Goal: Information Seeking & Learning: Learn about a topic

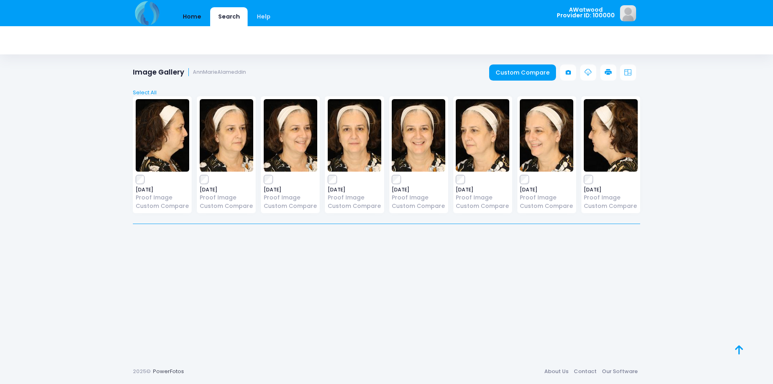
click at [191, 25] on link "Home" at bounding box center [192, 16] width 34 height 19
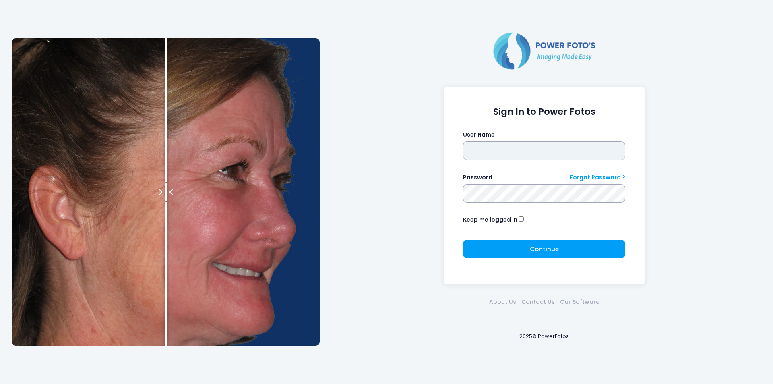
click at [477, 151] on input "text" at bounding box center [544, 150] width 162 height 19
type input "********"
click button "submit" at bounding box center [0, 0] width 0 height 0
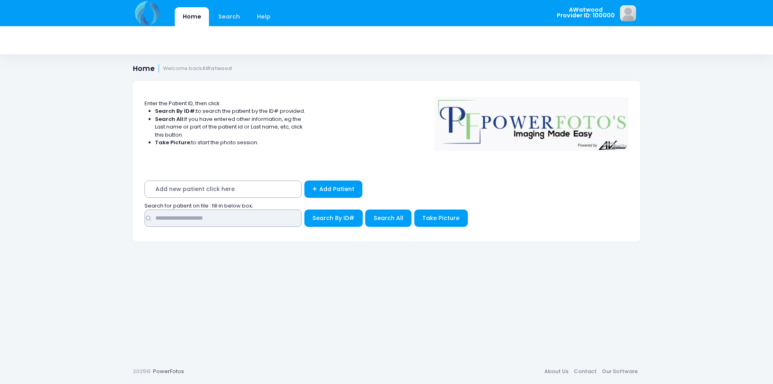
click at [220, 218] on input "text" at bounding box center [223, 217] width 157 height 17
type input "*****"
click at [392, 219] on span "Search All" at bounding box center [389, 218] width 30 height 8
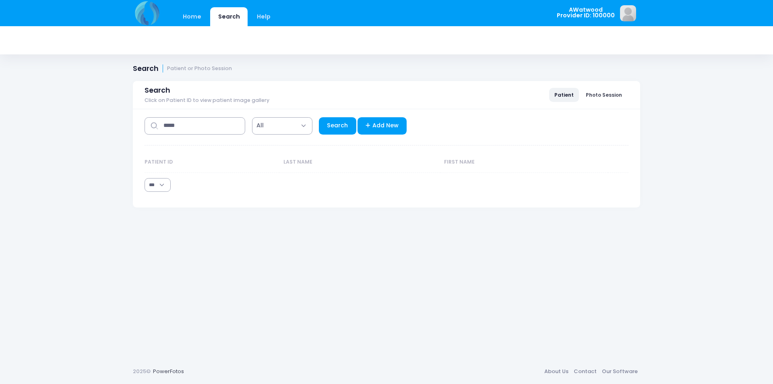
select select "***"
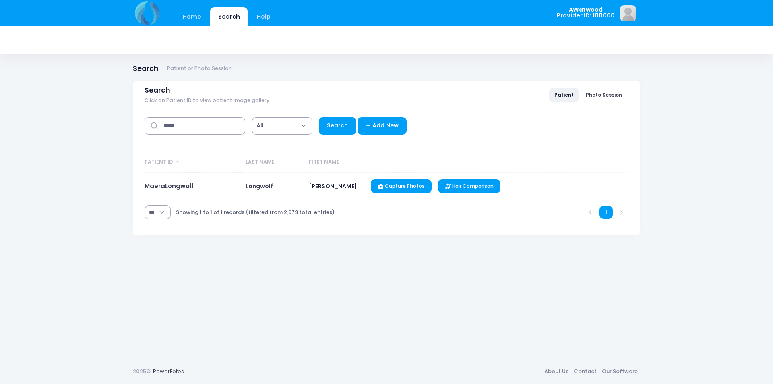
click at [158, 191] on td "MaeraLongwolf" at bounding box center [193, 186] width 97 height 27
click at [164, 186] on link "MaeraLongwolf" at bounding box center [169, 186] width 49 height 8
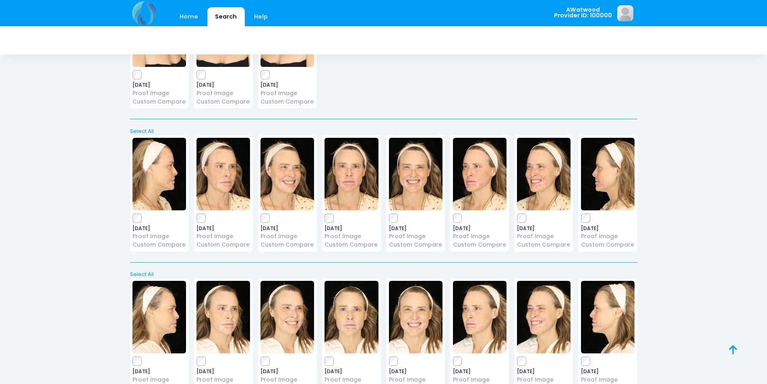
scroll to position [11715, 0]
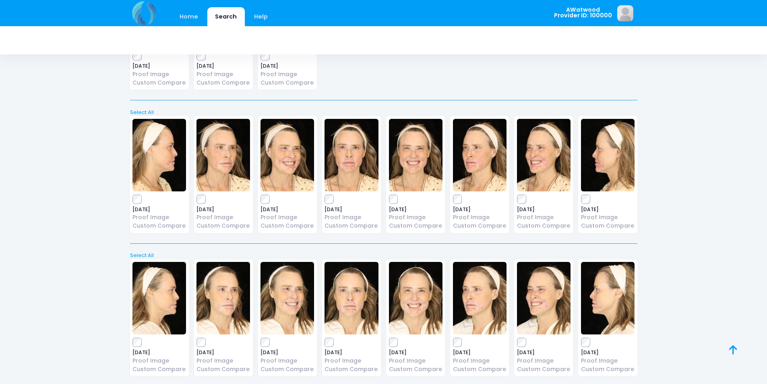
click at [349, 322] on img at bounding box center [351, 298] width 54 height 72
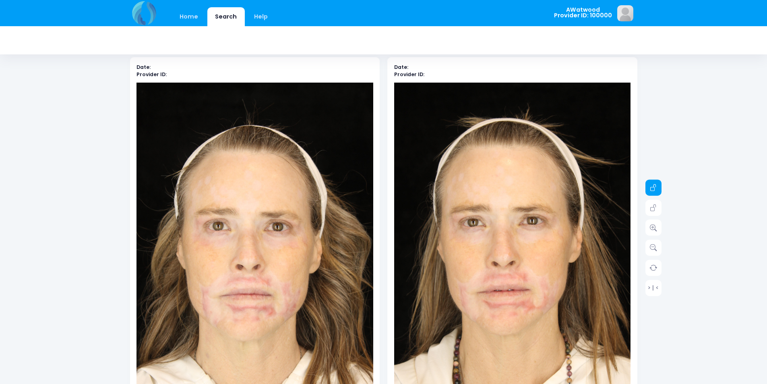
scroll to position [40, 0]
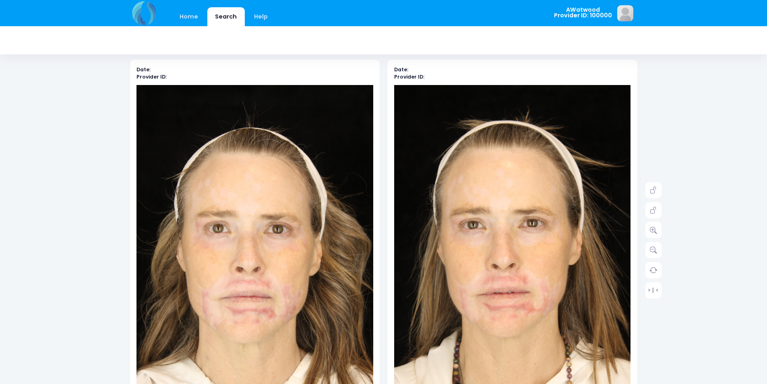
click at [652, 240] on div "> | <" at bounding box center [653, 240] width 16 height 116
click at [652, 233] on icon at bounding box center [653, 229] width 7 height 7
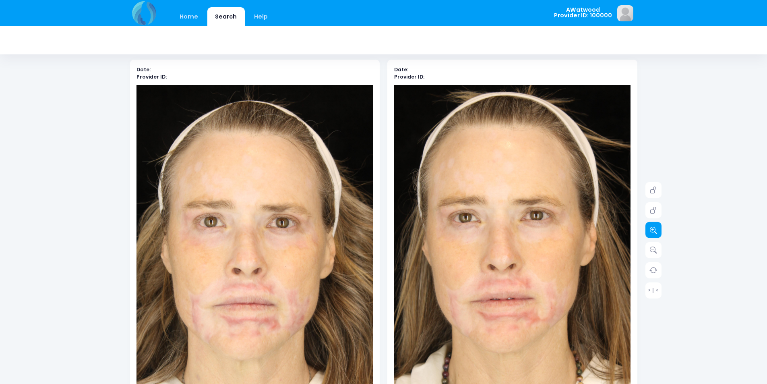
click at [652, 233] on icon at bounding box center [653, 229] width 7 height 7
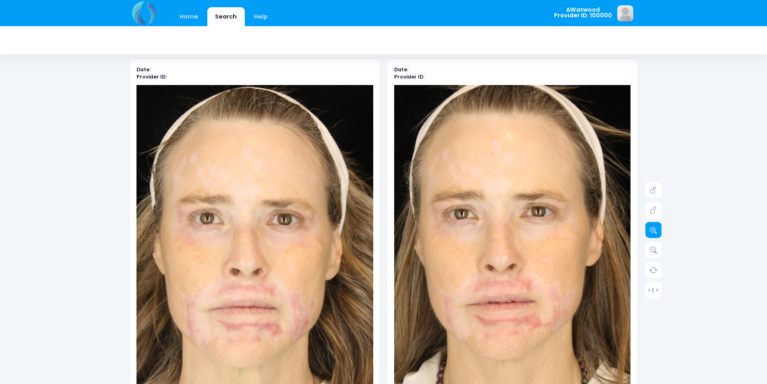
click at [652, 233] on icon at bounding box center [653, 229] width 7 height 7
click at [652, 232] on icon at bounding box center [653, 229] width 7 height 7
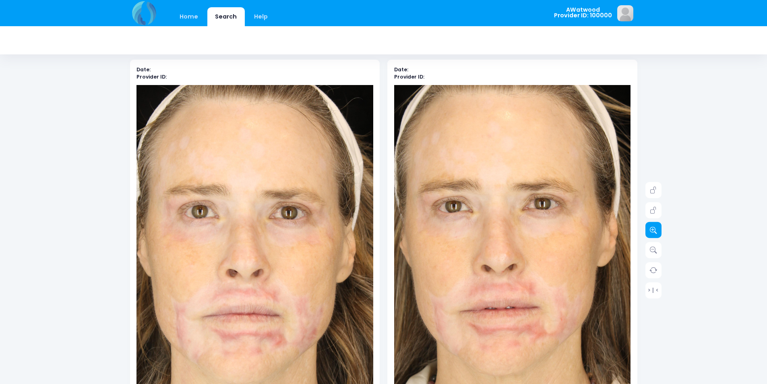
click at [652, 232] on icon at bounding box center [653, 229] width 7 height 7
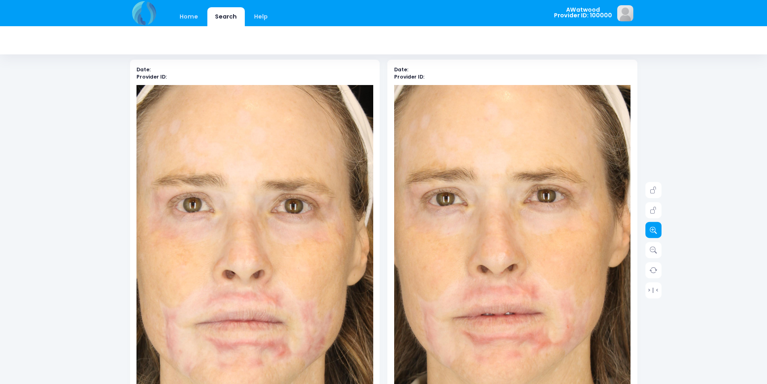
click at [651, 232] on icon at bounding box center [653, 229] width 7 height 7
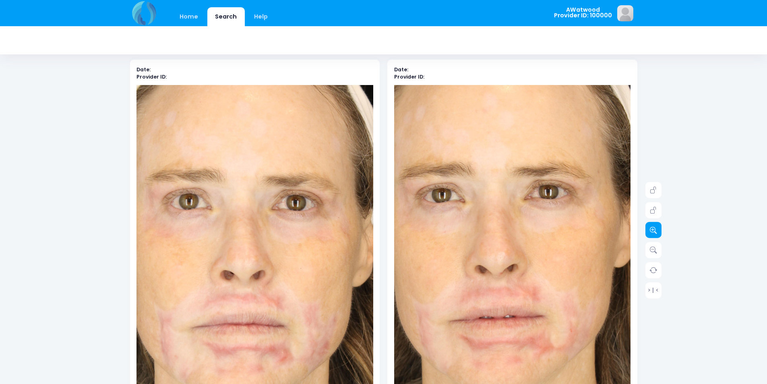
click at [651, 232] on icon at bounding box center [653, 229] width 7 height 7
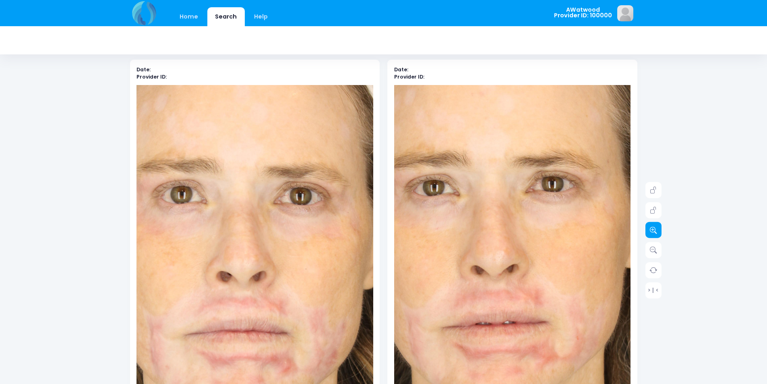
click at [651, 232] on icon at bounding box center [653, 229] width 7 height 7
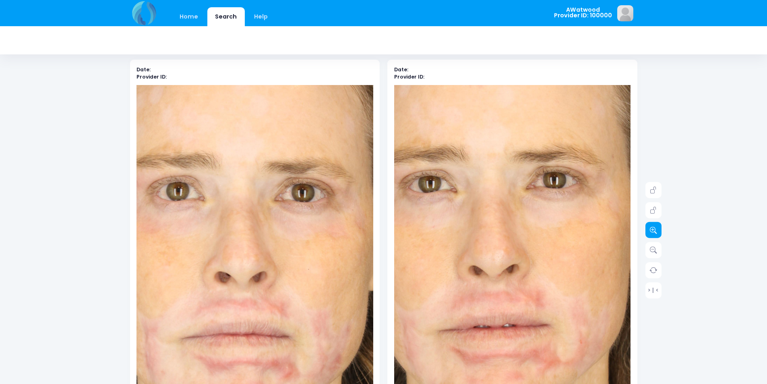
click at [650, 232] on icon at bounding box center [653, 229] width 7 height 7
drag, startPoint x: 650, startPoint y: 232, endPoint x: 646, endPoint y: 232, distance: 4.0
click at [650, 232] on icon at bounding box center [653, 229] width 7 height 7
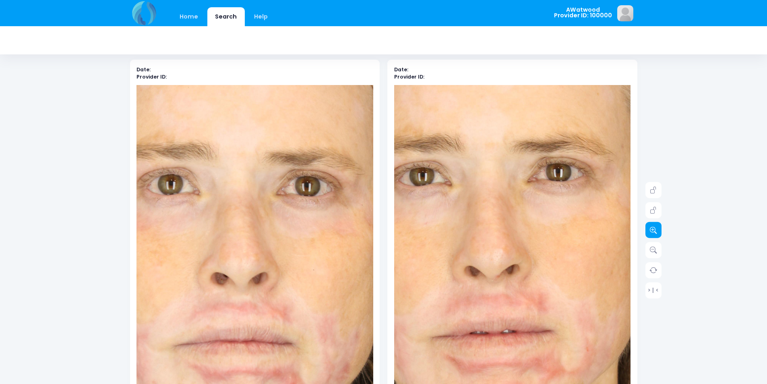
click at [646, 232] on link at bounding box center [653, 230] width 16 height 16
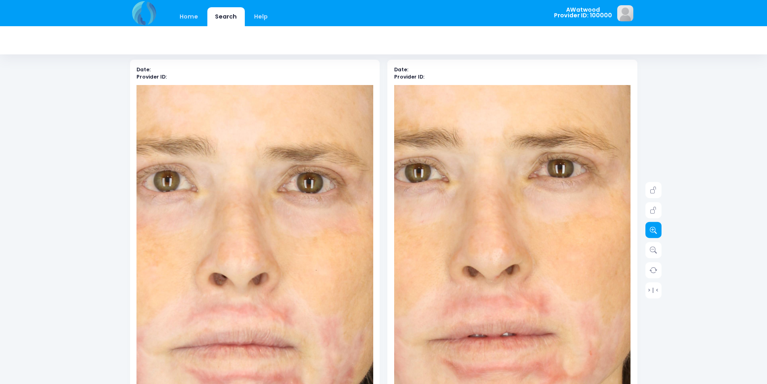
click at [646, 232] on link at bounding box center [653, 230] width 16 height 16
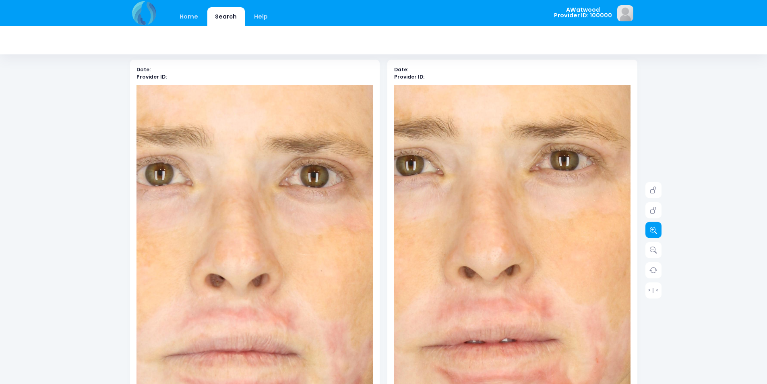
click at [646, 232] on link at bounding box center [653, 230] width 16 height 16
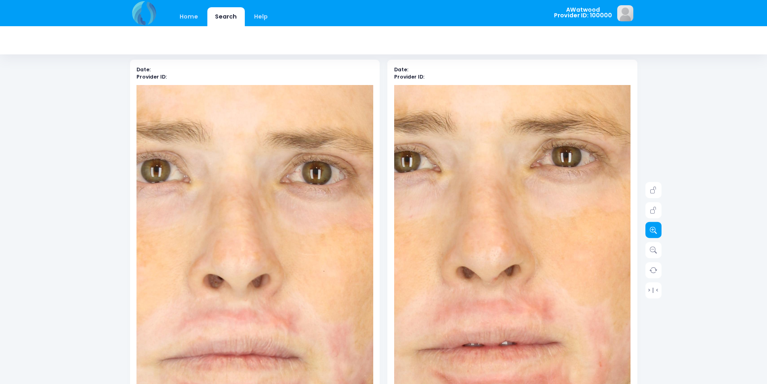
click at [646, 232] on link at bounding box center [653, 230] width 16 height 16
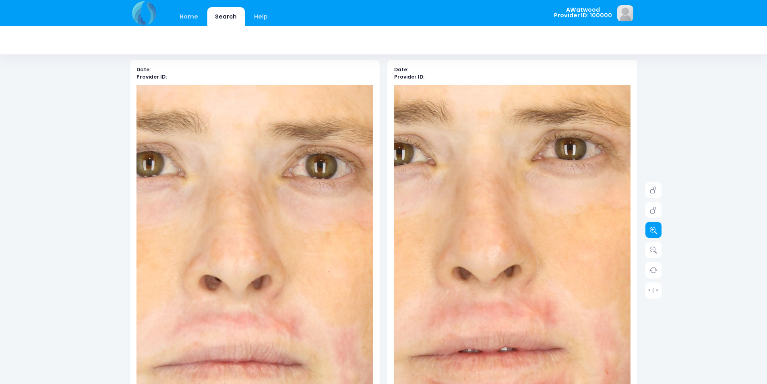
click at [646, 232] on link at bounding box center [653, 230] width 16 height 16
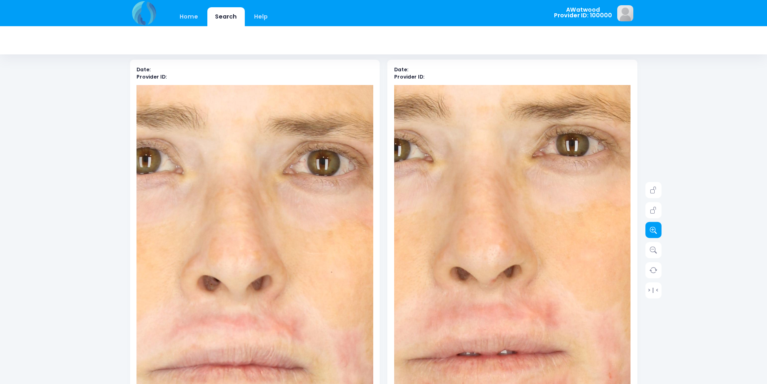
click at [646, 232] on link at bounding box center [653, 230] width 16 height 16
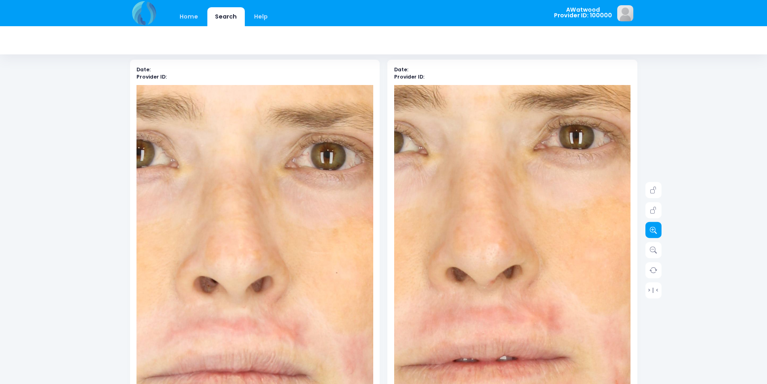
click at [646, 232] on link at bounding box center [653, 230] width 16 height 16
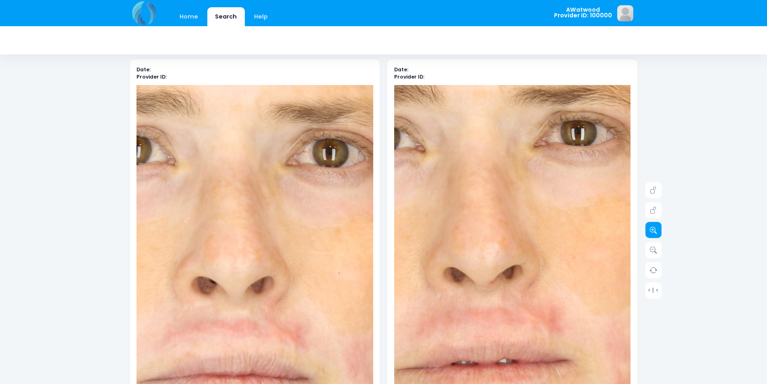
click at [646, 232] on link at bounding box center [653, 230] width 16 height 16
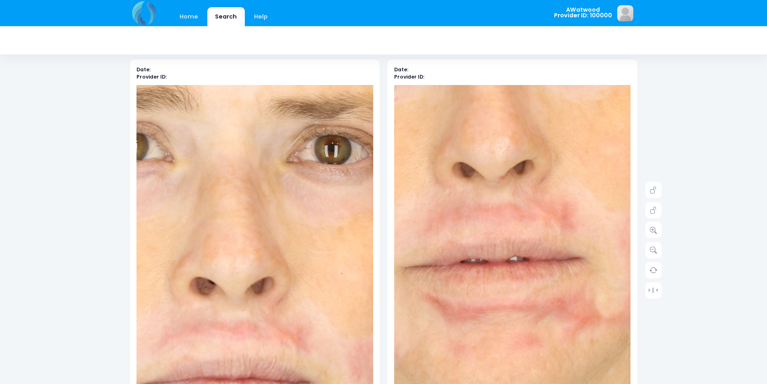
click at [508, 282] on img at bounding box center [523, 157] width 804 height 1207
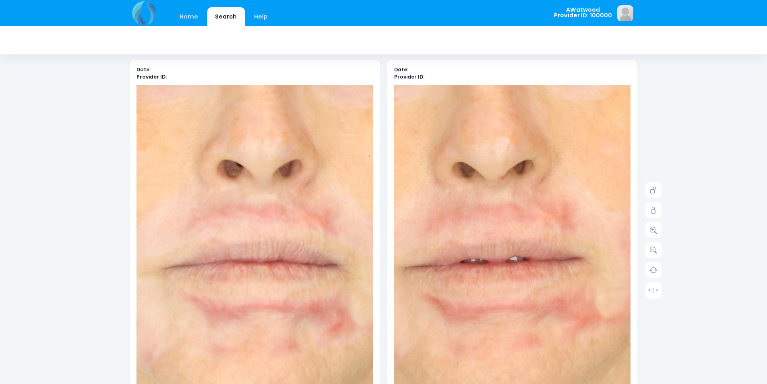
click at [243, 286] on img at bounding box center [282, 145] width 804 height 1207
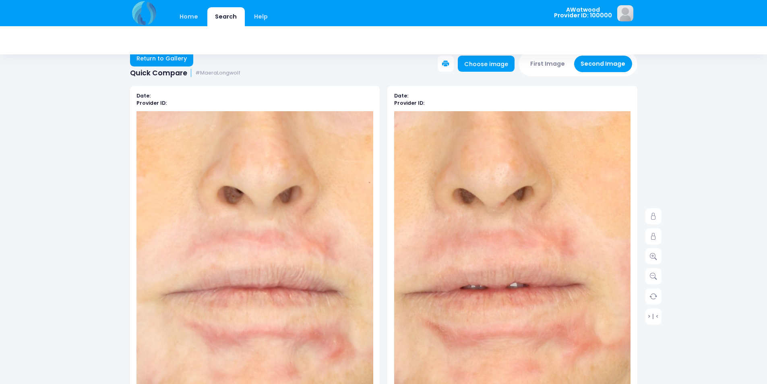
scroll to position [0, 0]
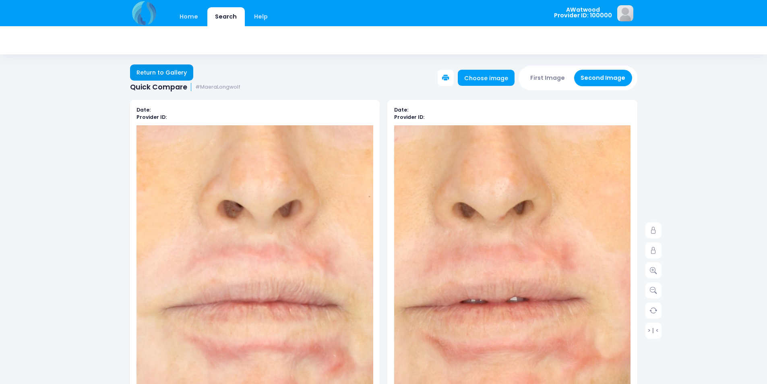
click at [172, 76] on link "Return to Gallery" at bounding box center [162, 72] width 64 height 16
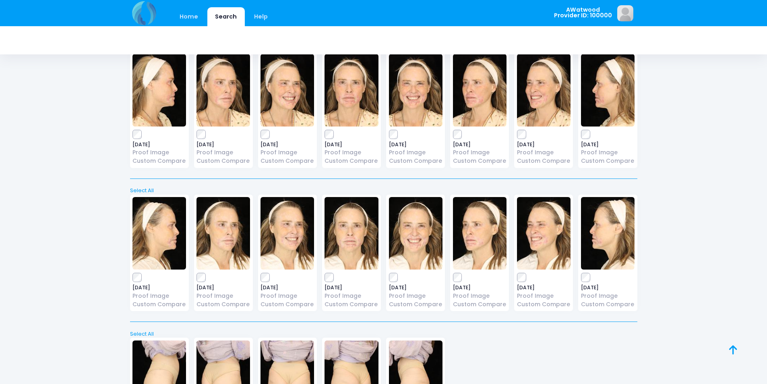
scroll to position [11794, 0]
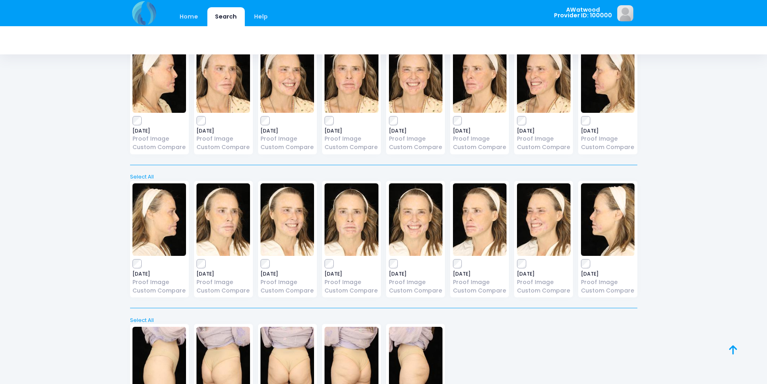
click at [489, 244] on img at bounding box center [480, 219] width 54 height 72
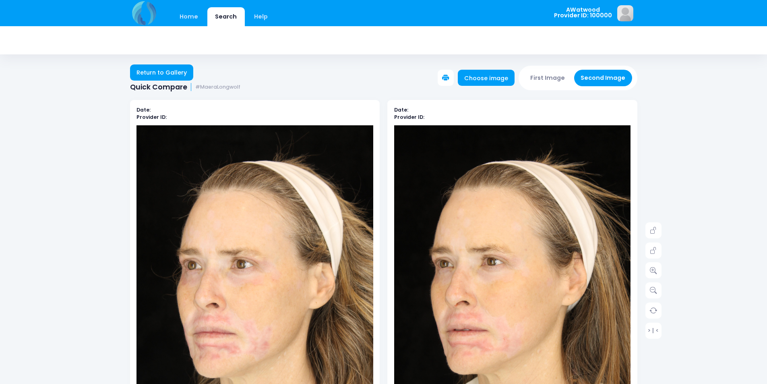
scroll to position [121, 0]
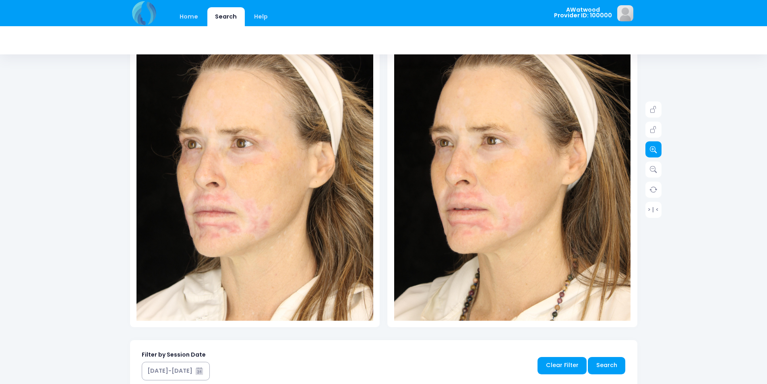
click at [645, 145] on link at bounding box center [653, 149] width 16 height 16
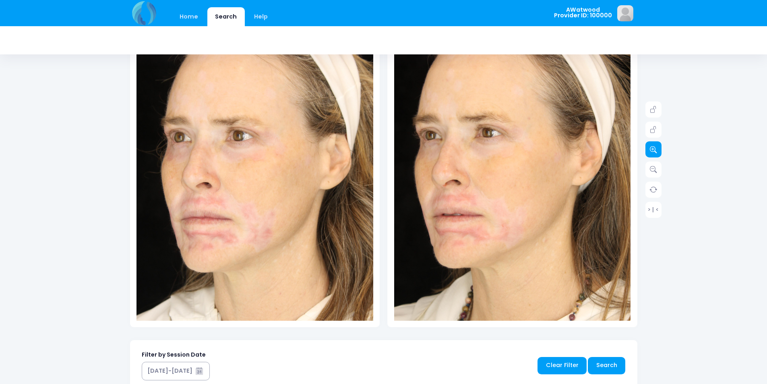
click at [645, 145] on link at bounding box center [653, 149] width 16 height 16
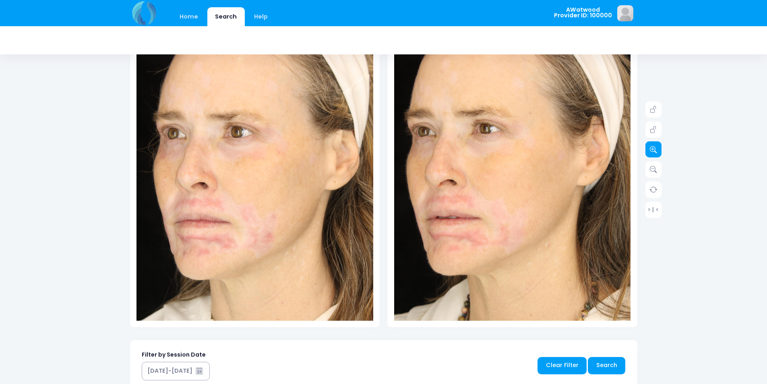
click at [645, 145] on link at bounding box center [653, 149] width 16 height 16
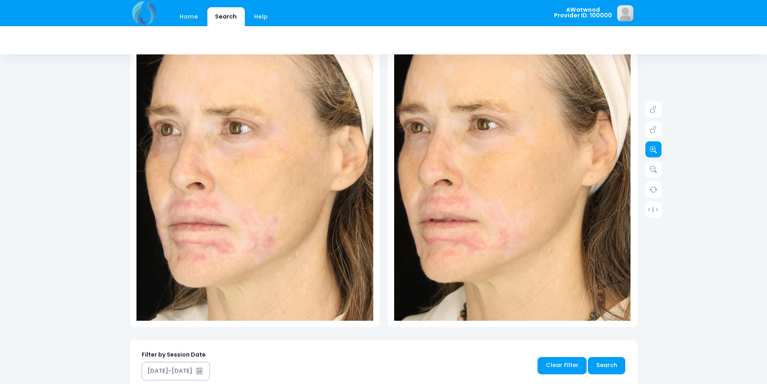
click at [645, 145] on link at bounding box center [653, 149] width 16 height 16
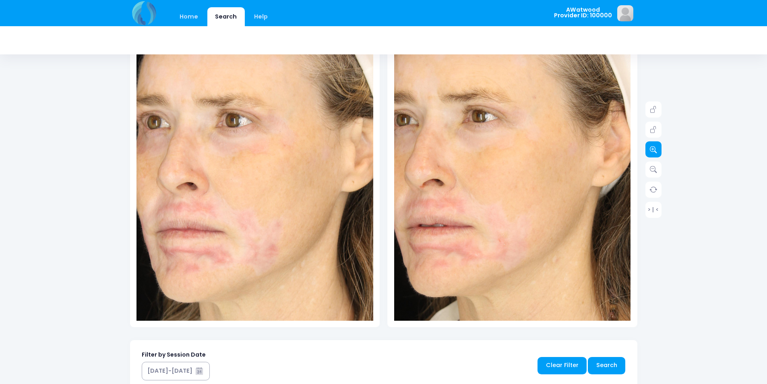
click at [645, 145] on link at bounding box center [653, 149] width 16 height 16
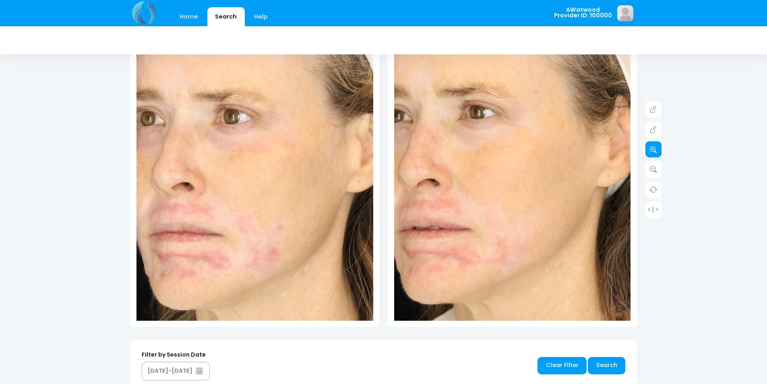
click at [645, 145] on link at bounding box center [653, 149] width 16 height 16
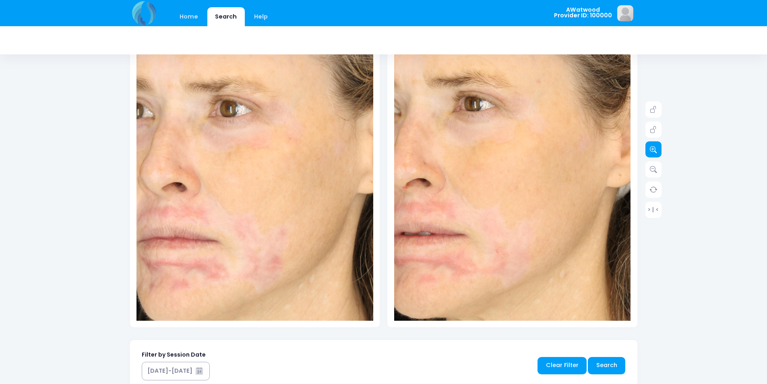
click at [645, 146] on link at bounding box center [653, 149] width 16 height 16
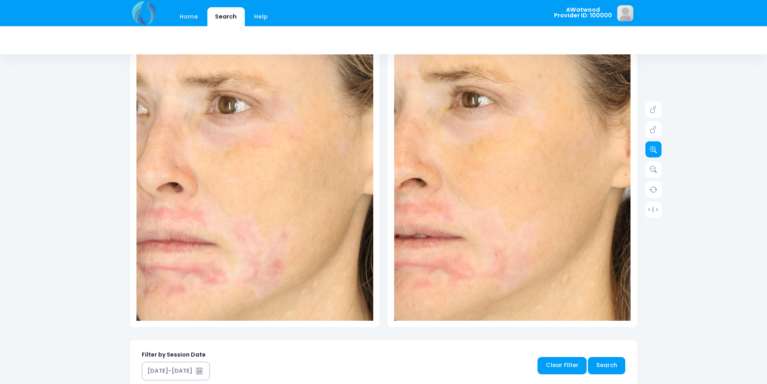
click at [645, 146] on link at bounding box center [653, 149] width 16 height 16
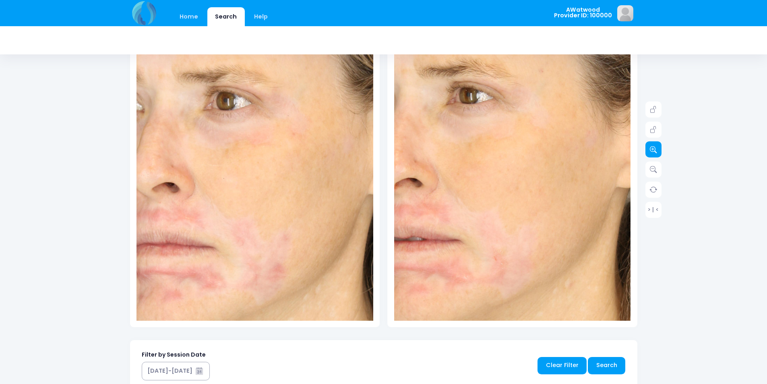
click at [645, 146] on link at bounding box center [653, 149] width 16 height 16
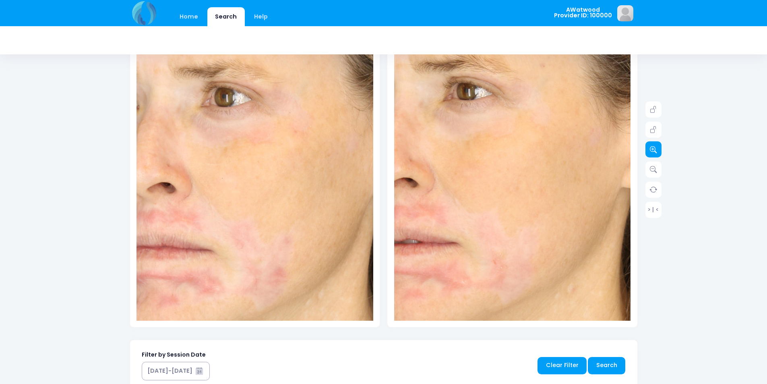
click at [645, 146] on link at bounding box center [653, 149] width 16 height 16
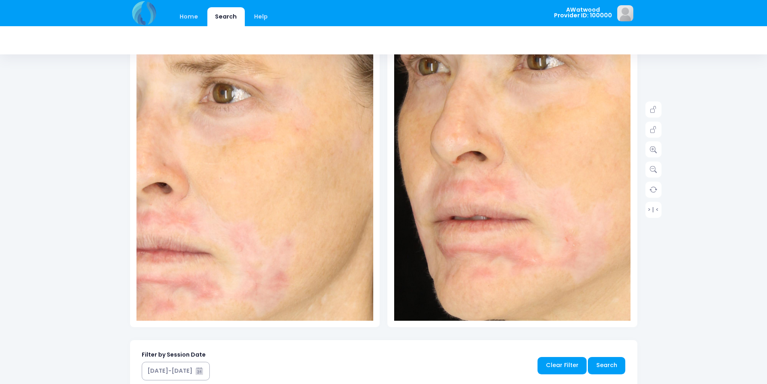
click at [456, 180] on img at bounding box center [585, 155] width 544 height 816
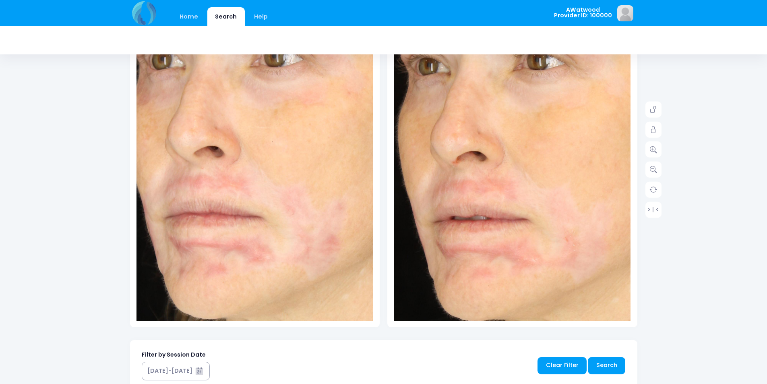
click at [215, 186] on img at bounding box center [306, 145] width 544 height 816
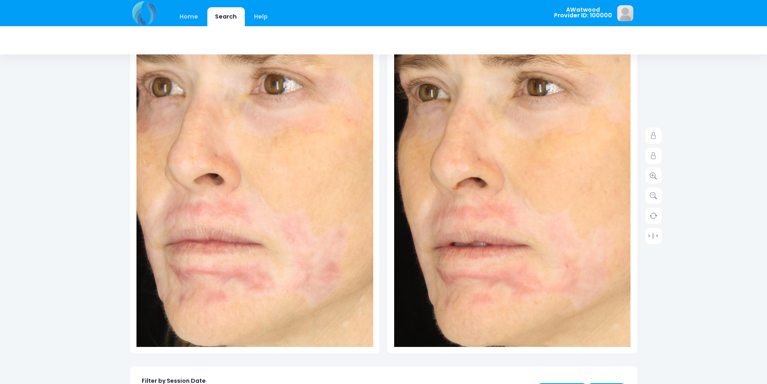
scroll to position [81, 0]
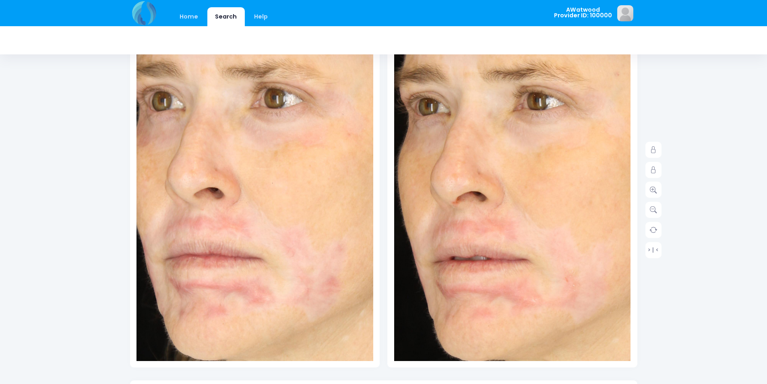
click at [568, 143] on img at bounding box center [585, 195] width 544 height 816
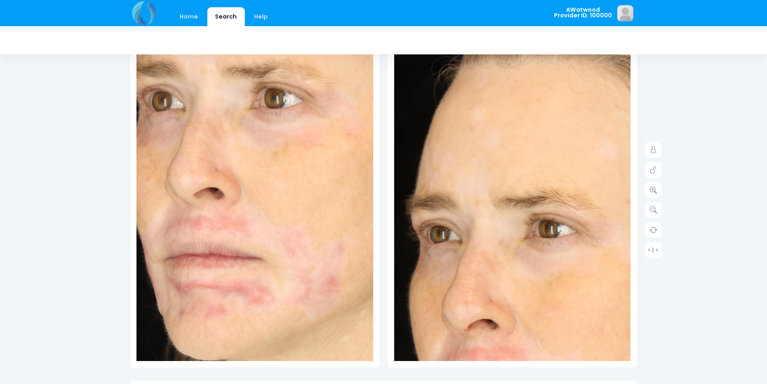
click at [447, 133] on img at bounding box center [596, 323] width 544 height 816
click at [188, 108] on img at bounding box center [306, 187] width 544 height 816
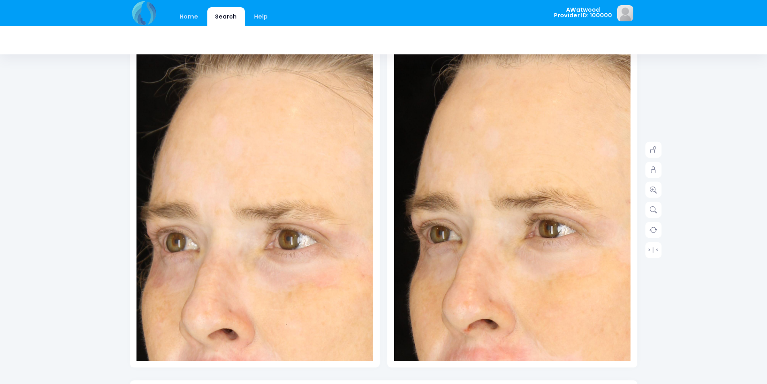
click at [204, 130] on img at bounding box center [320, 327] width 544 height 816
click at [529, 213] on img at bounding box center [596, 323] width 544 height 816
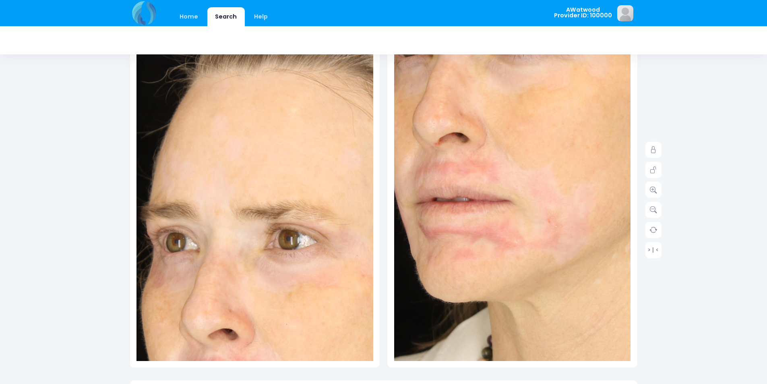
click at [468, 261] on img at bounding box center [567, 137] width 544 height 816
click at [259, 236] on img at bounding box center [320, 327] width 544 height 816
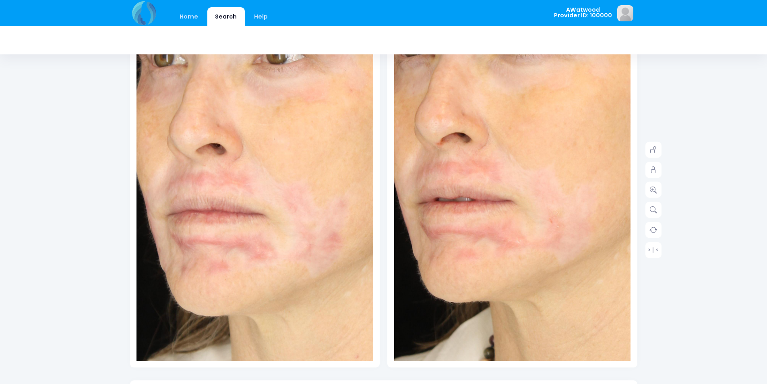
click at [213, 257] on img at bounding box center [308, 143] width 544 height 816
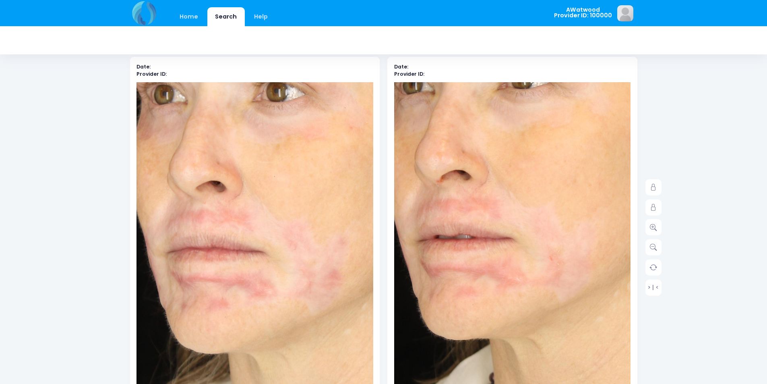
scroll to position [0, 0]
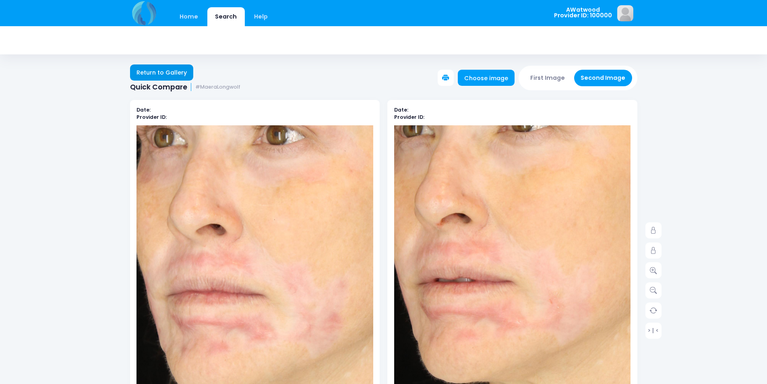
click at [179, 72] on link "Return to Gallery" at bounding box center [162, 72] width 64 height 16
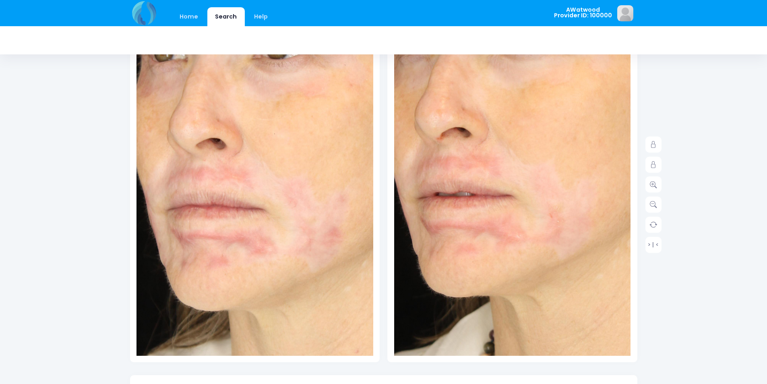
scroll to position [161, 0]
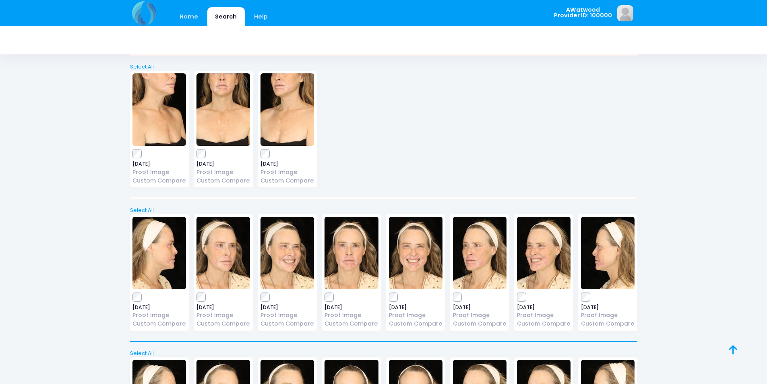
scroll to position [11658, 0]
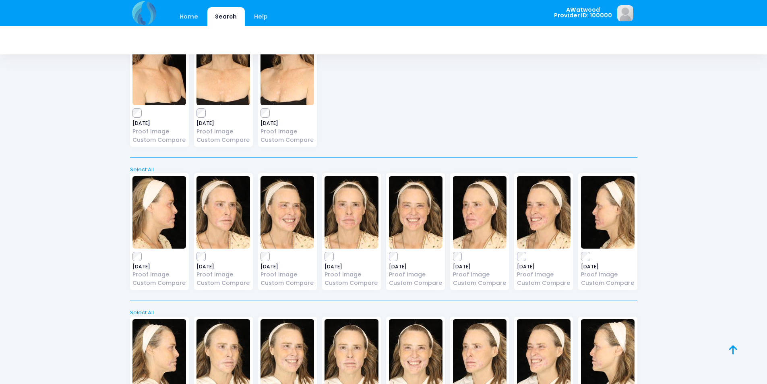
click at [230, 219] on img at bounding box center [223, 212] width 54 height 72
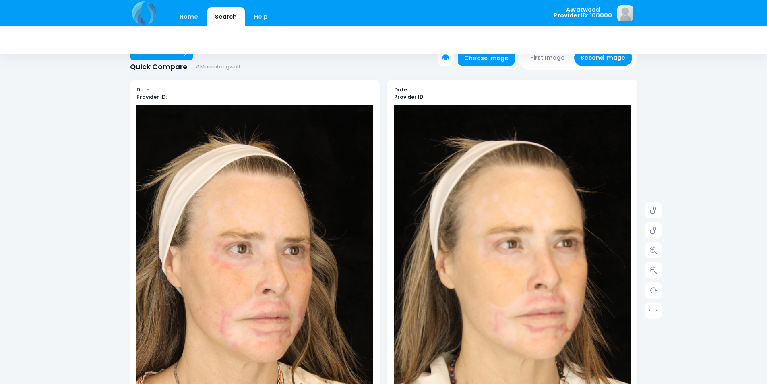
scroll to position [40, 0]
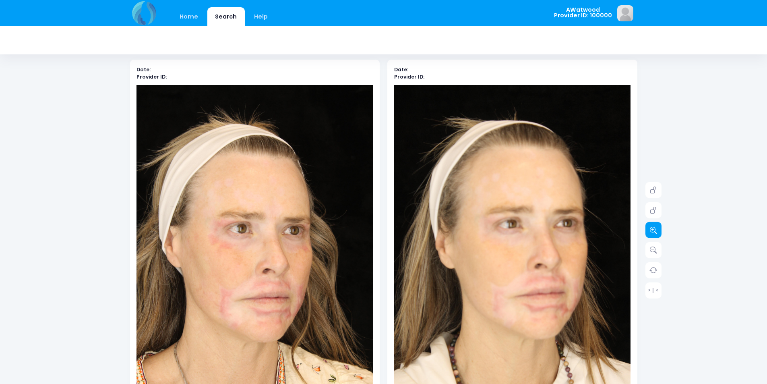
click at [653, 229] on icon at bounding box center [653, 229] width 7 height 7
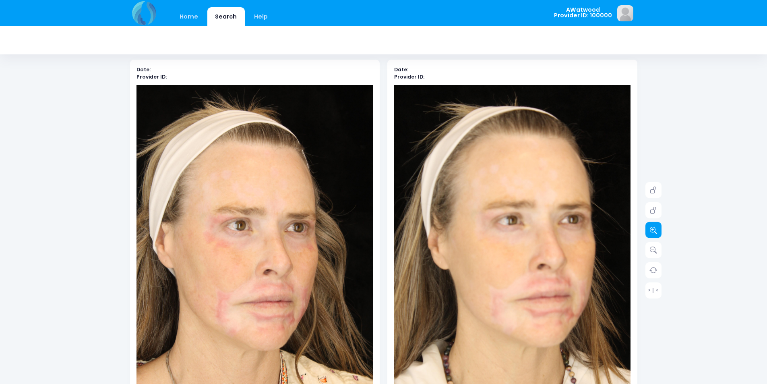
click at [653, 230] on icon at bounding box center [653, 229] width 7 height 7
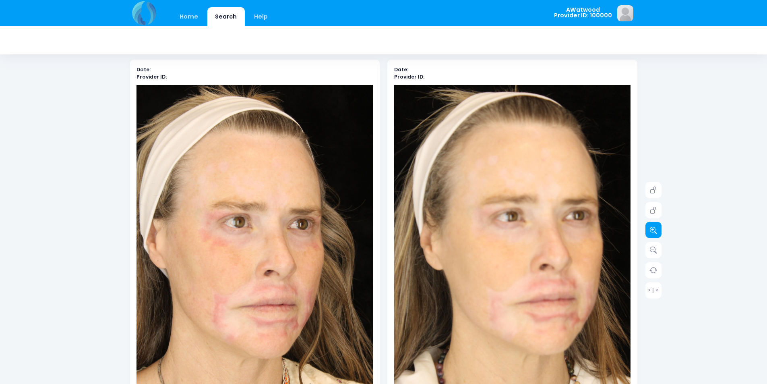
click at [653, 231] on icon at bounding box center [653, 229] width 7 height 7
click at [652, 233] on icon at bounding box center [653, 229] width 7 height 7
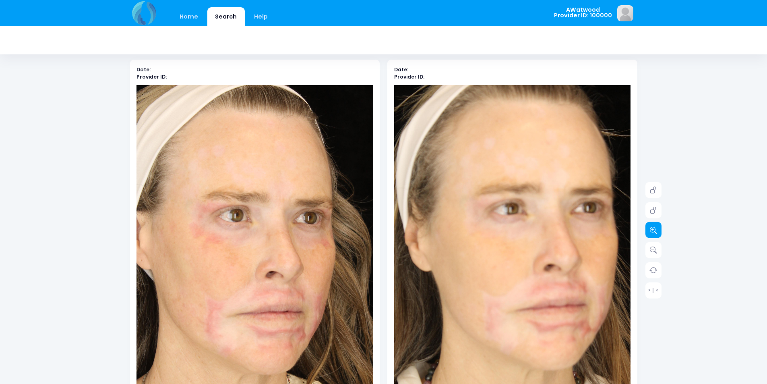
click at [652, 233] on icon at bounding box center [653, 229] width 7 height 7
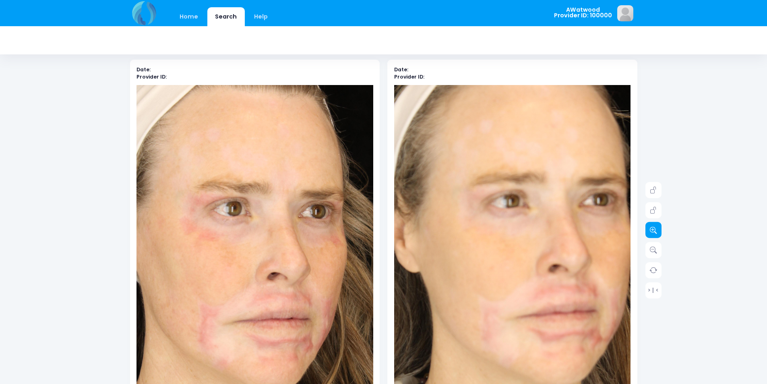
click at [652, 233] on icon at bounding box center [653, 229] width 7 height 7
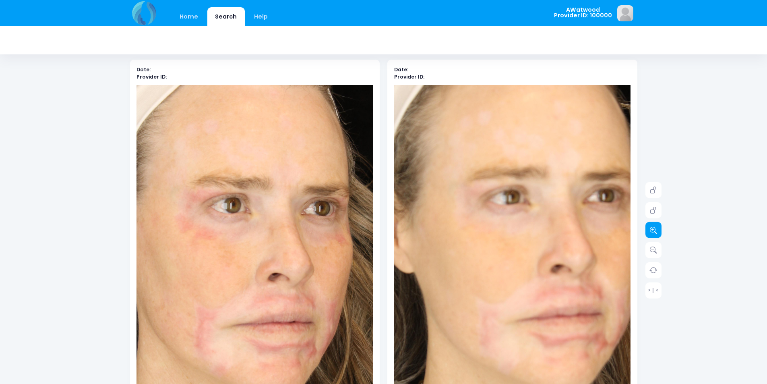
click at [652, 234] on link at bounding box center [653, 230] width 16 height 16
click at [652, 235] on link at bounding box center [653, 230] width 16 height 16
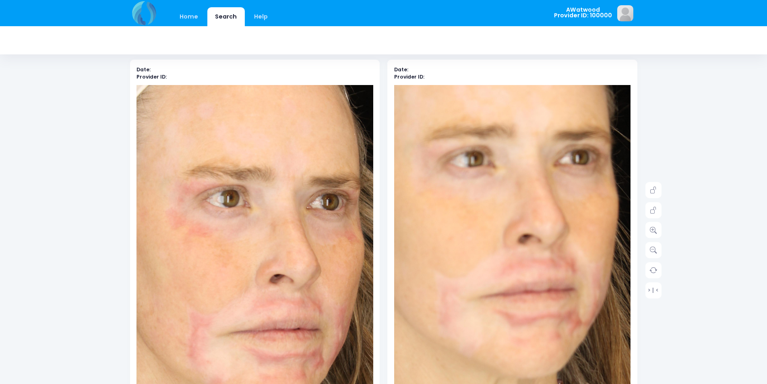
click at [554, 273] on img at bounding box center [475, 232] width 450 height 674
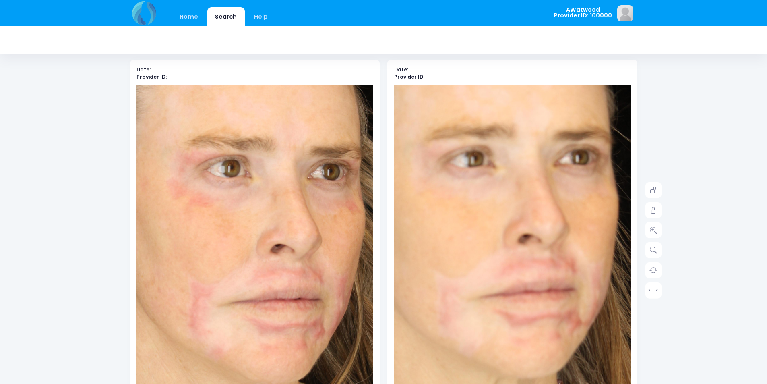
click at [254, 273] on img at bounding box center [256, 232] width 450 height 674
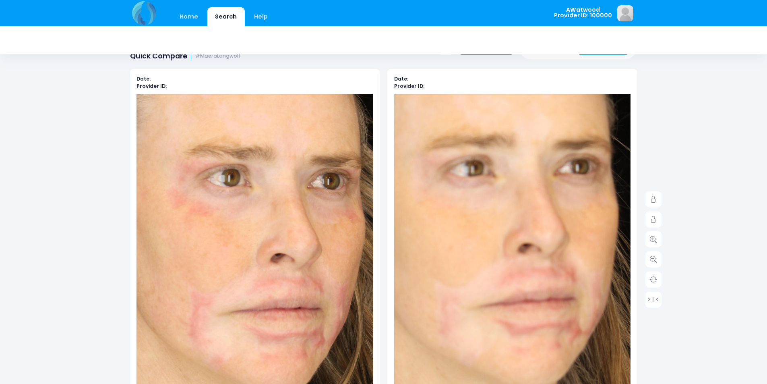
scroll to position [0, 0]
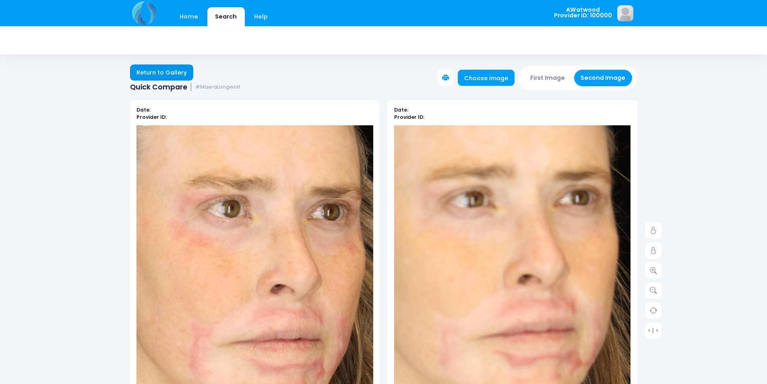
click at [158, 76] on link "Return to Gallery" at bounding box center [162, 72] width 64 height 16
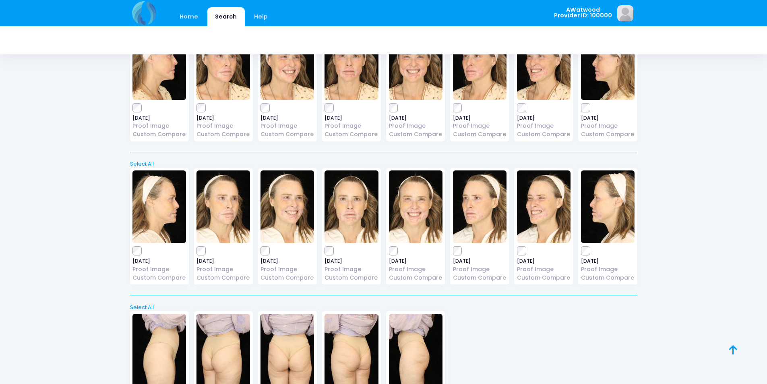
scroll to position [11820, 0]
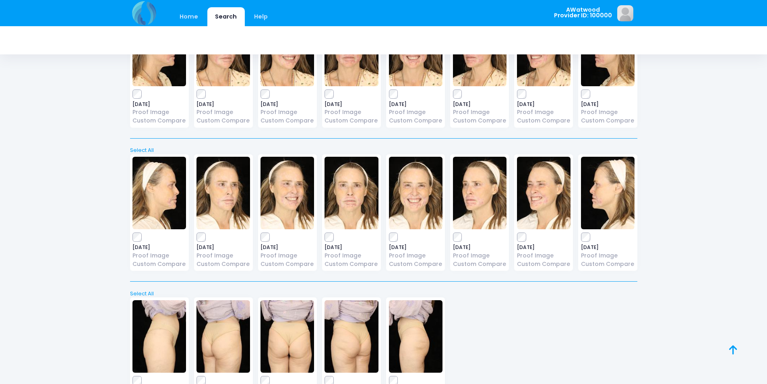
click at [207, 218] on img at bounding box center [223, 193] width 54 height 72
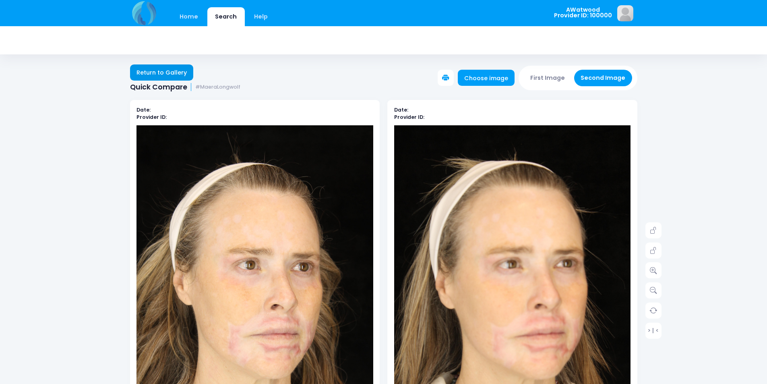
click at [180, 70] on link "Return to Gallery" at bounding box center [162, 72] width 64 height 16
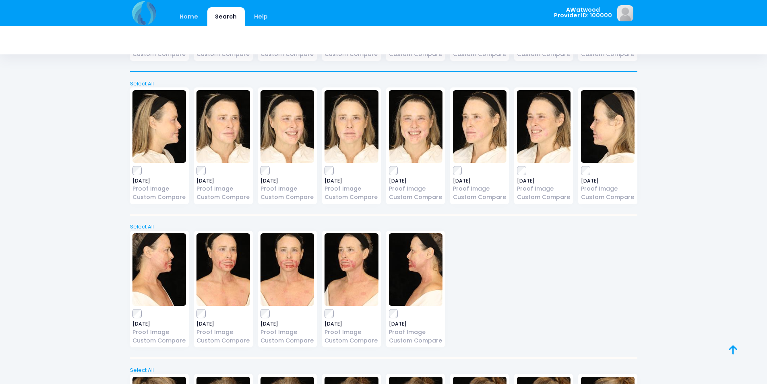
scroll to position [10586, 0]
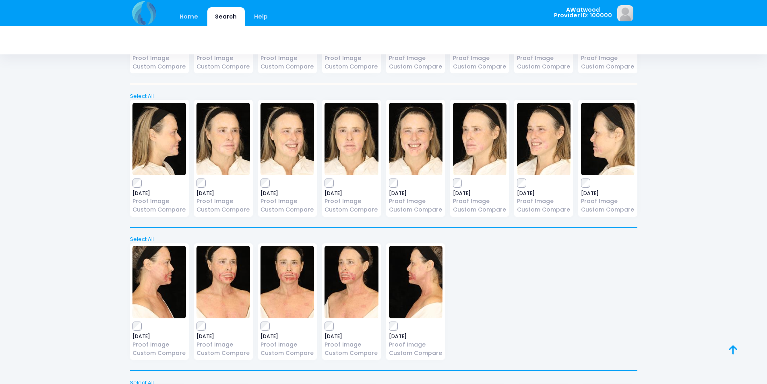
click at [347, 155] on img at bounding box center [351, 139] width 54 height 72
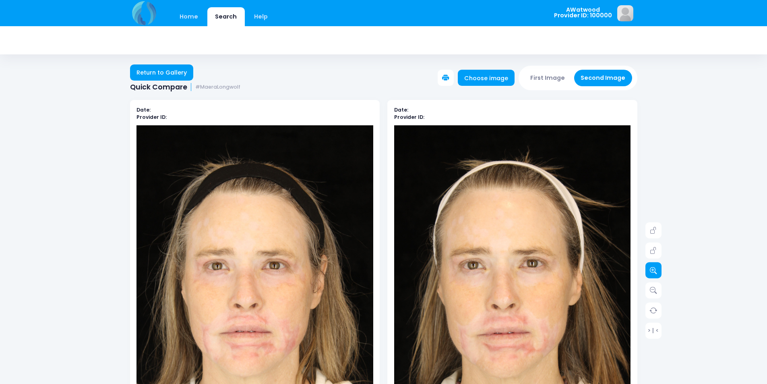
click at [656, 268] on icon at bounding box center [653, 269] width 7 height 7
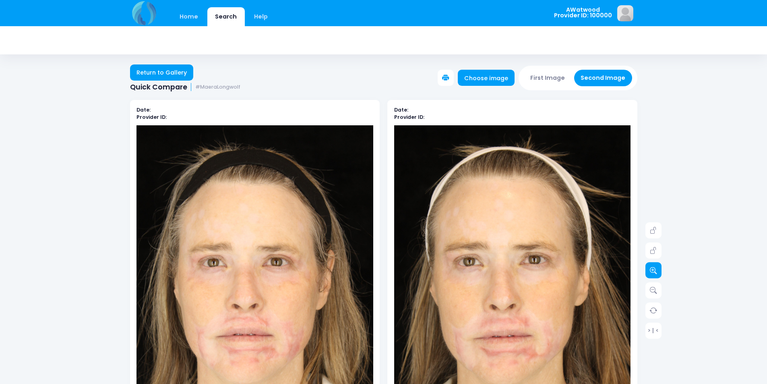
click at [656, 268] on icon at bounding box center [653, 269] width 7 height 7
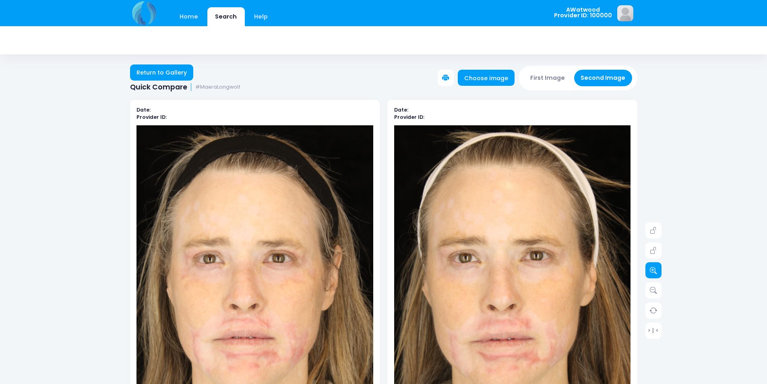
click at [656, 268] on icon at bounding box center [653, 269] width 7 height 7
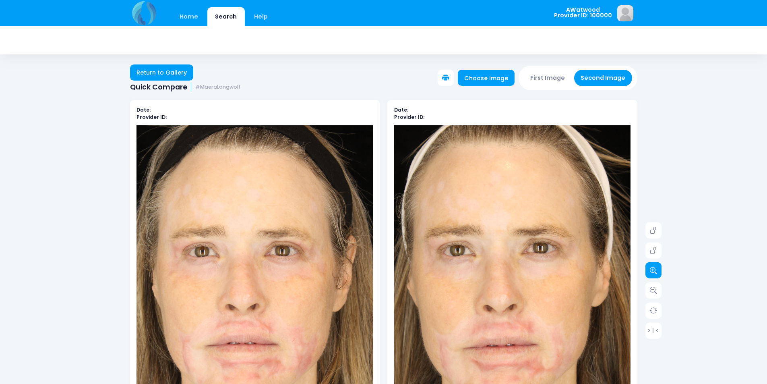
click at [656, 268] on icon at bounding box center [653, 269] width 7 height 7
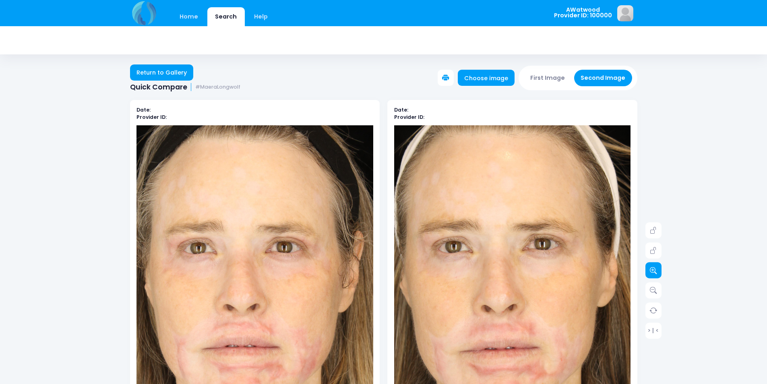
click at [656, 268] on icon at bounding box center [653, 269] width 7 height 7
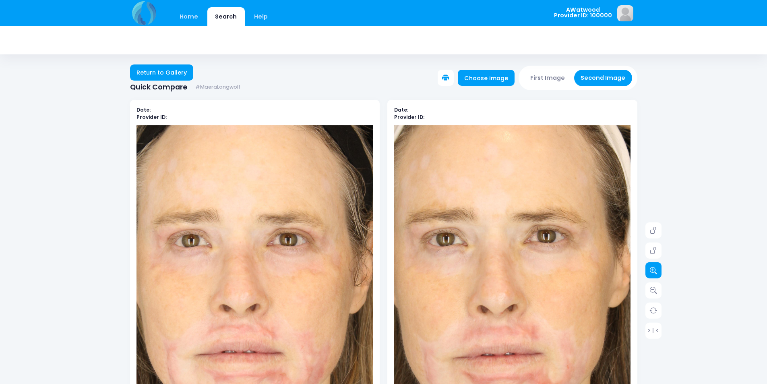
click at [656, 268] on icon at bounding box center [653, 269] width 7 height 7
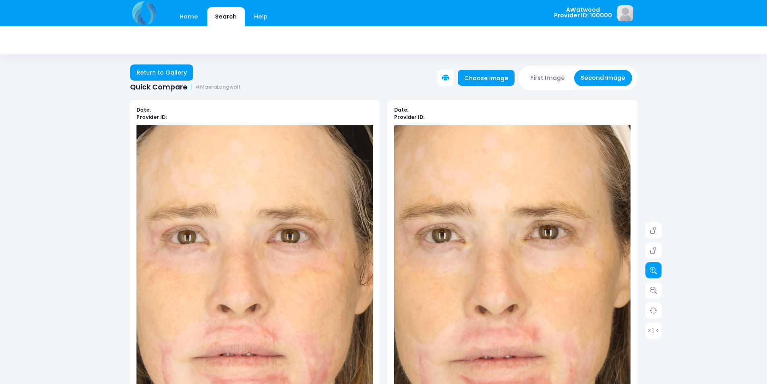
click at [654, 270] on icon at bounding box center [653, 269] width 7 height 7
click at [653, 271] on icon at bounding box center [653, 269] width 7 height 7
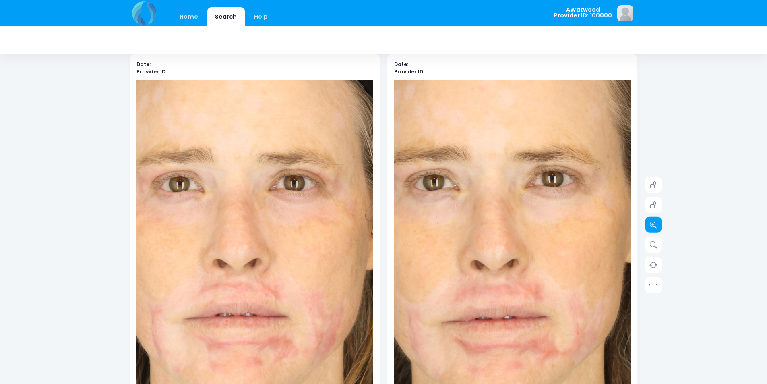
scroll to position [81, 0]
